Goal: Navigation & Orientation: Go to known website

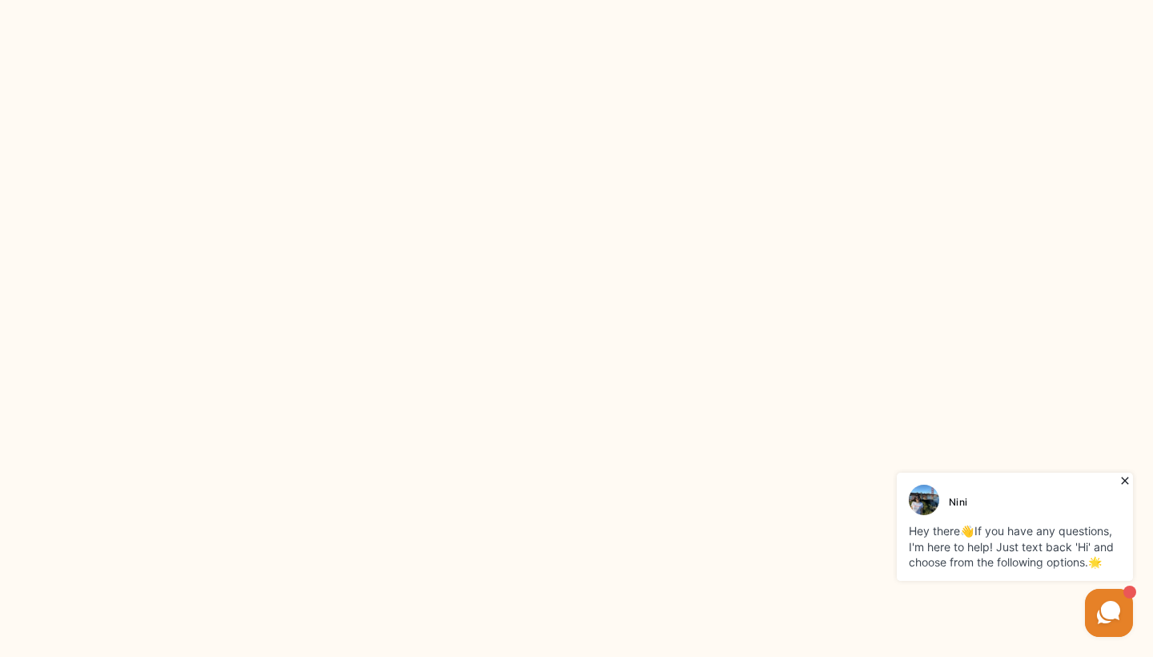
click at [1125, 481] on icon at bounding box center [1125, 481] width 16 height 16
